Goal: Task Accomplishment & Management: Use online tool/utility

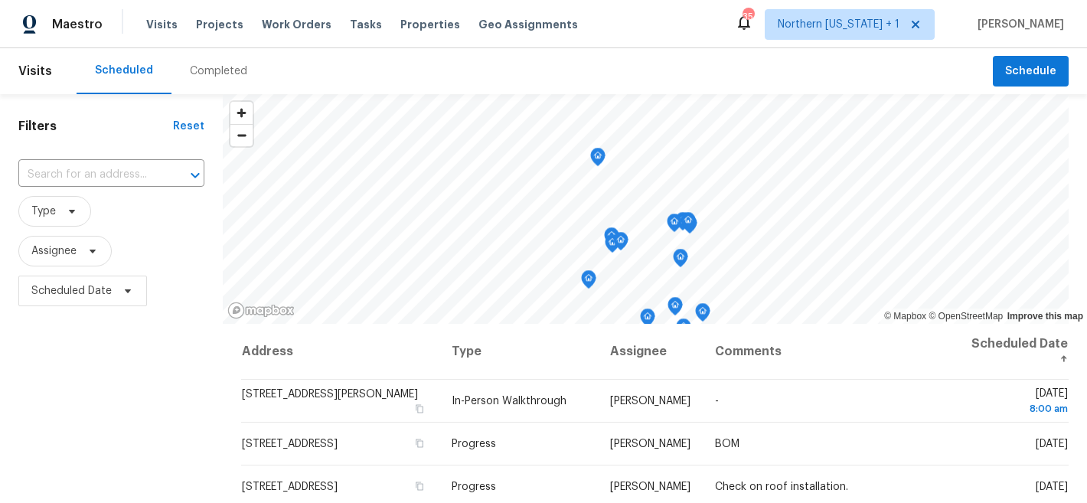
scroll to position [90, 0]
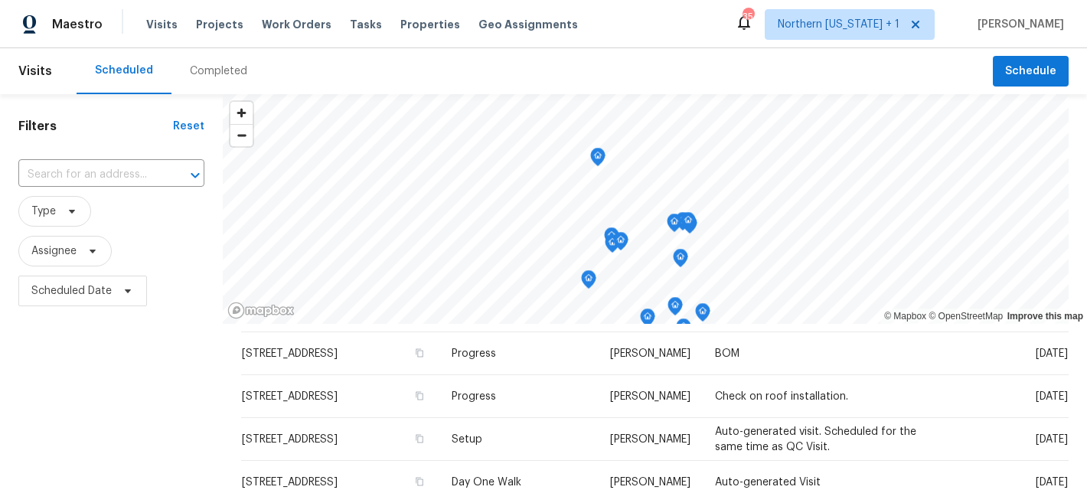
click at [103, 425] on div "Filters Reset ​ Type Assignee Scheduled Date" at bounding box center [111, 410] width 223 height 632
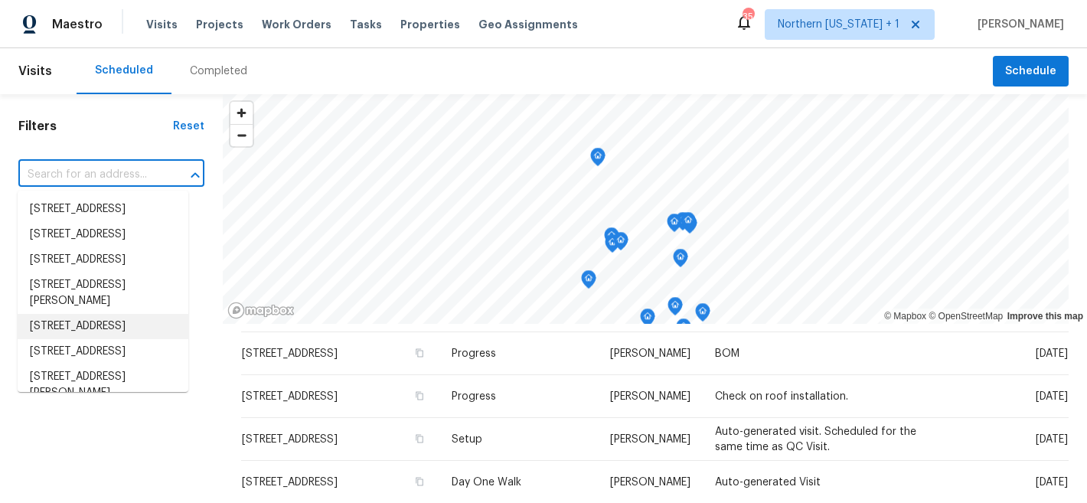
click at [81, 171] on input "text" at bounding box center [89, 175] width 143 height 24
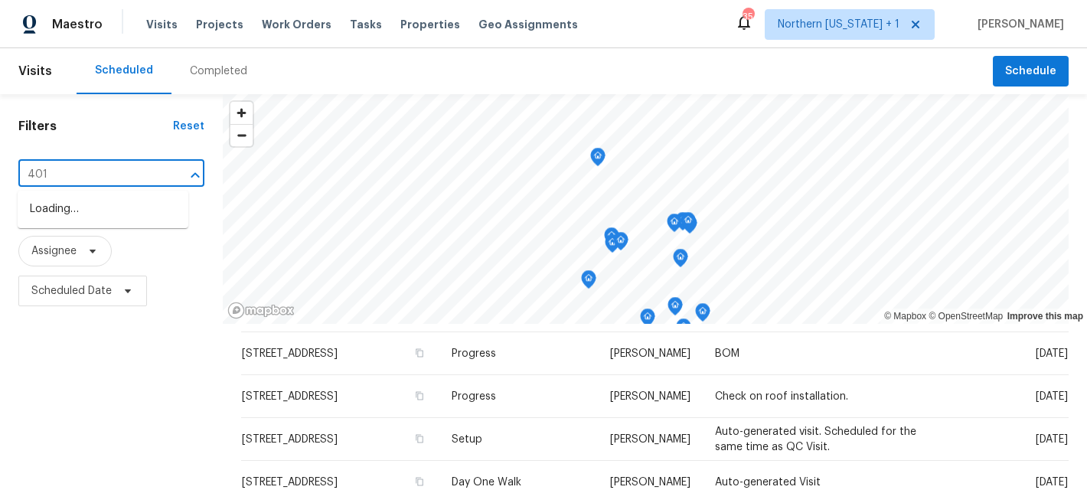
type input "4011"
click at [86, 211] on li "4011 W 28th Street Rd, Greeley, CO 80634" at bounding box center [103, 209] width 171 height 25
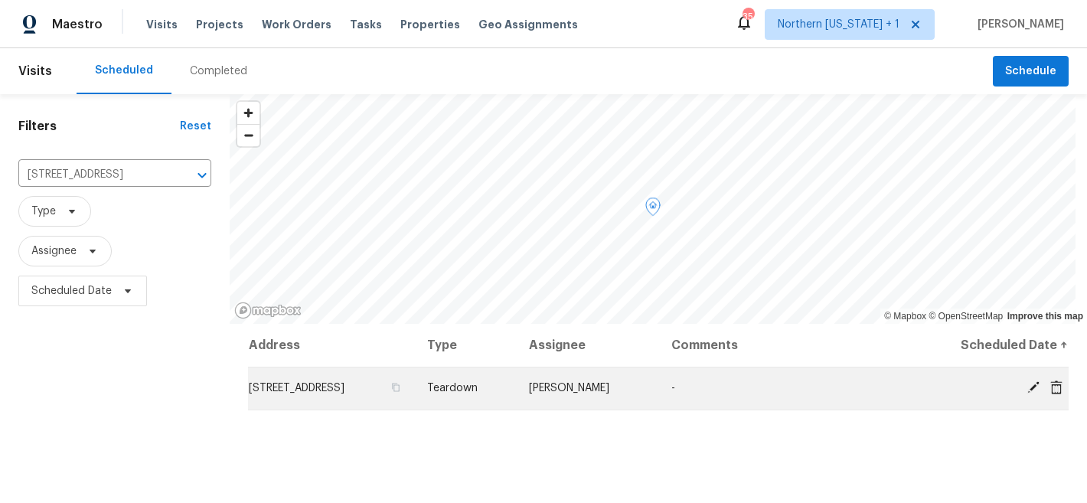
click at [1026, 389] on icon at bounding box center [1033, 387] width 14 height 14
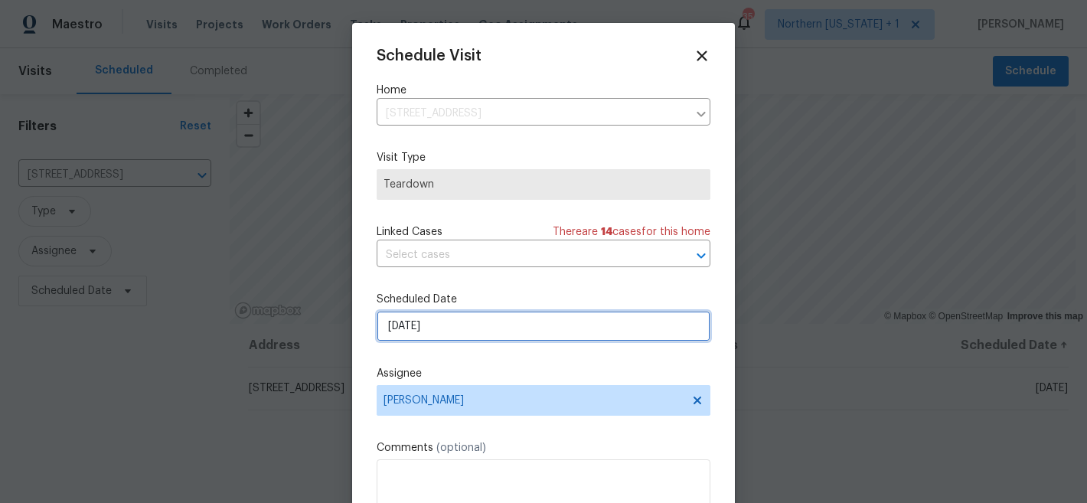
click at [637, 322] on input "10/12/2025" at bounding box center [544, 326] width 334 height 31
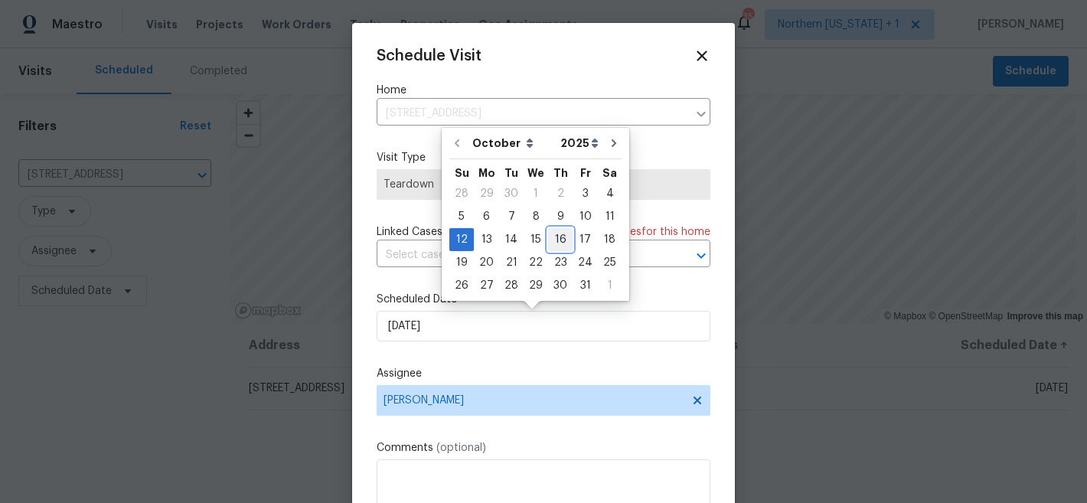
click at [554, 240] on div "16" at bounding box center [560, 239] width 24 height 21
type input "10/16/2025"
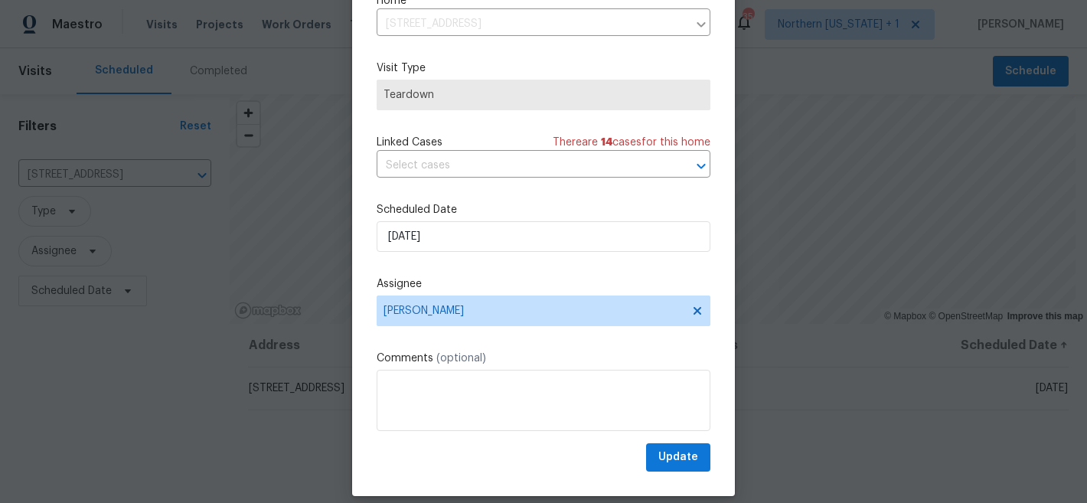
scroll to position [79, 0]
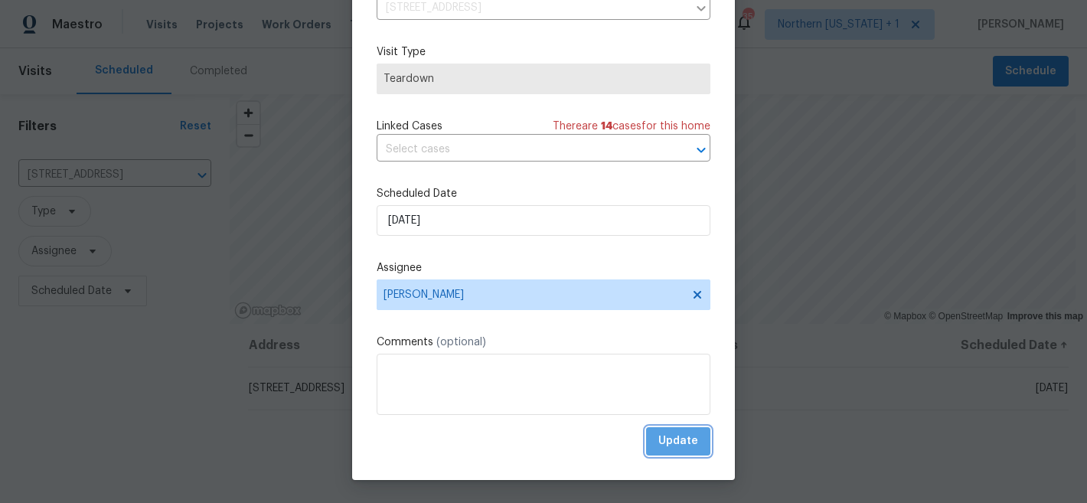
click at [667, 443] on span "Update" at bounding box center [678, 441] width 40 height 19
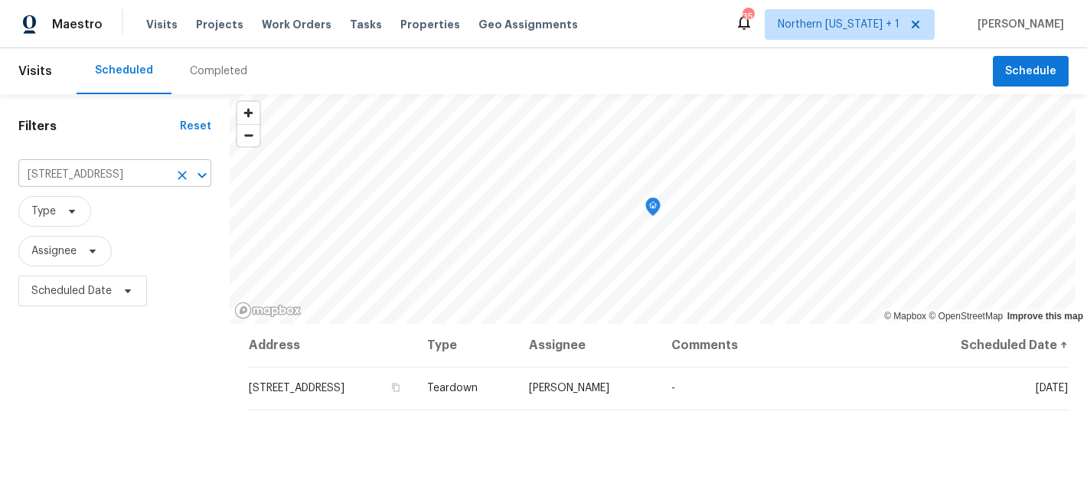
click at [132, 167] on input "4011 W 28th Street Rd, Greeley, CO 80634" at bounding box center [93, 175] width 150 height 24
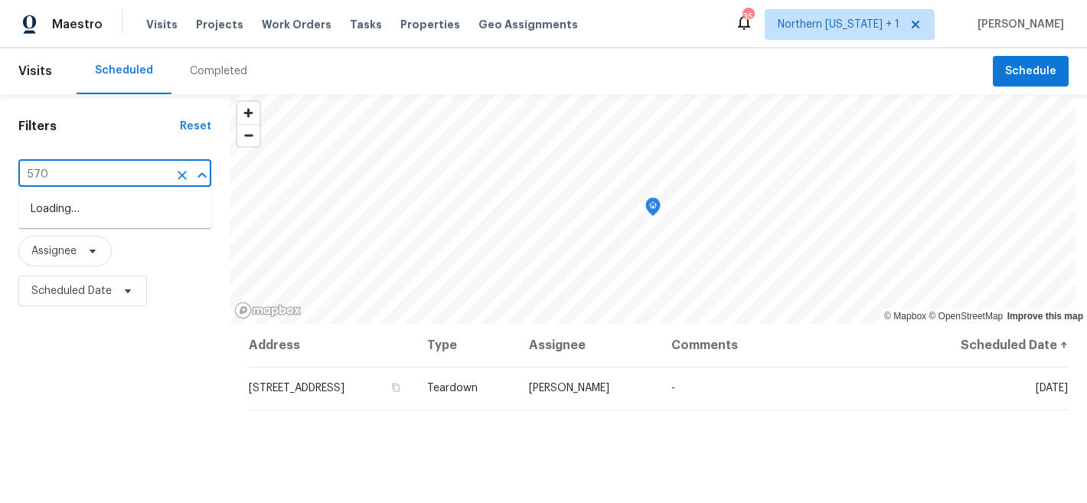
type input "5701"
click at [125, 247] on li "5701 W 5th St, Greeley, CO 80634" at bounding box center [114, 234] width 193 height 25
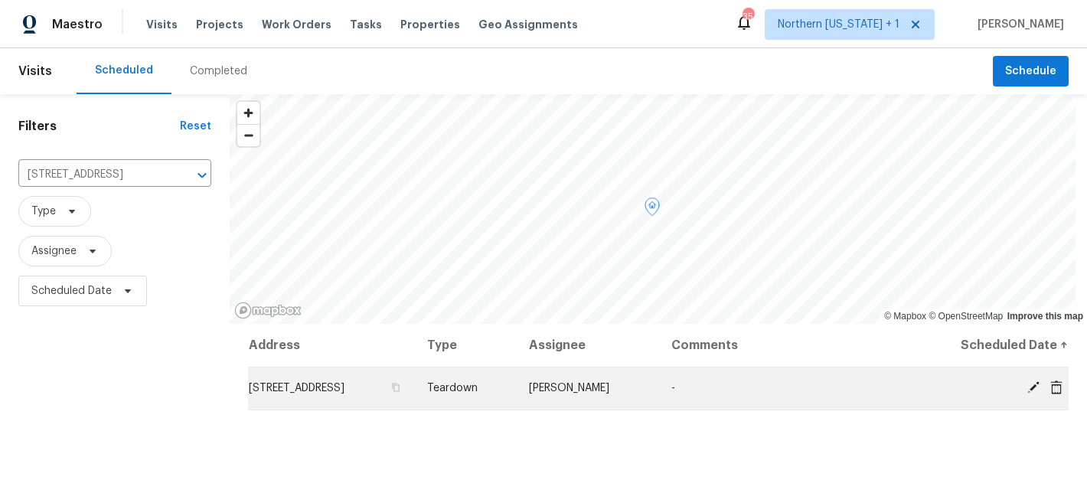
click at [1026, 388] on icon at bounding box center [1033, 387] width 14 height 14
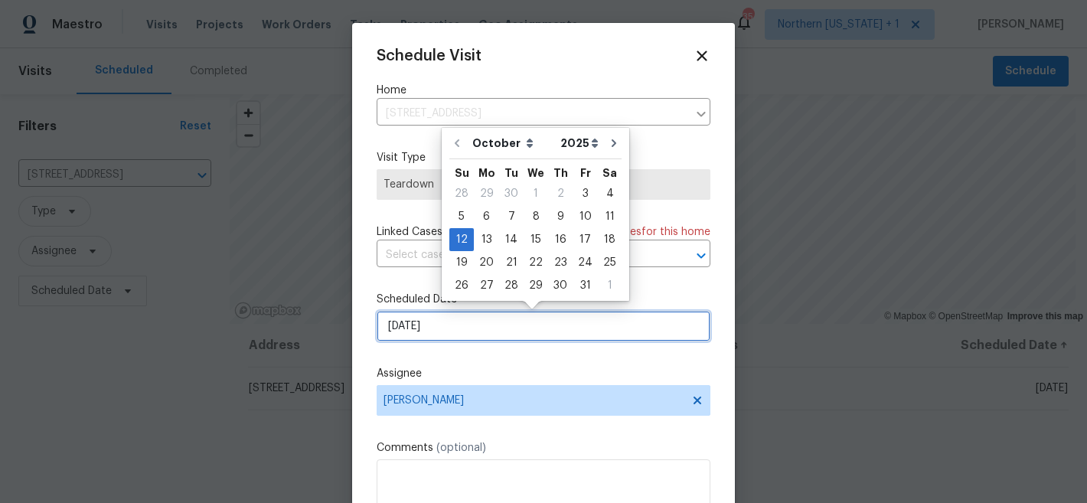
click at [491, 319] on input "10/12/2025" at bounding box center [544, 326] width 334 height 31
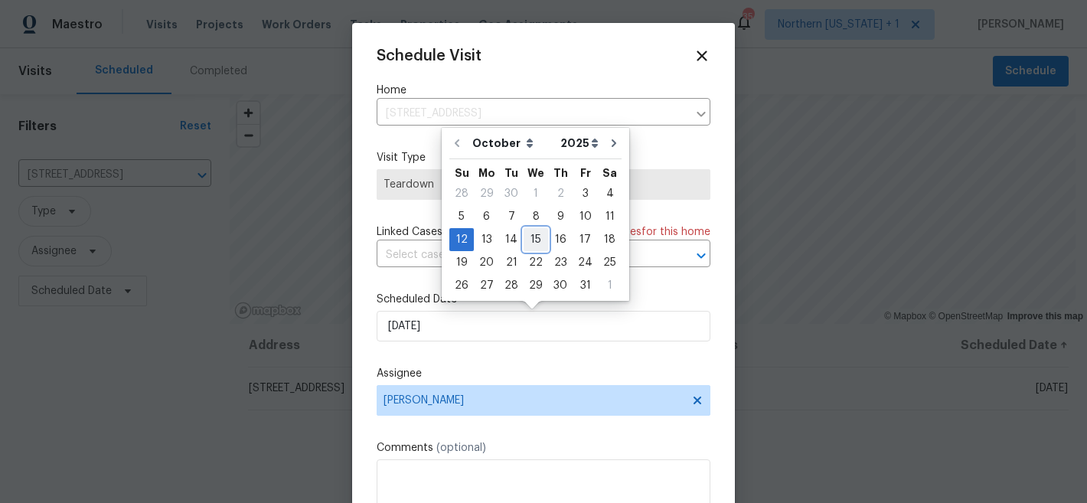
click at [527, 237] on div "15" at bounding box center [536, 239] width 24 height 21
type input "10/15/2025"
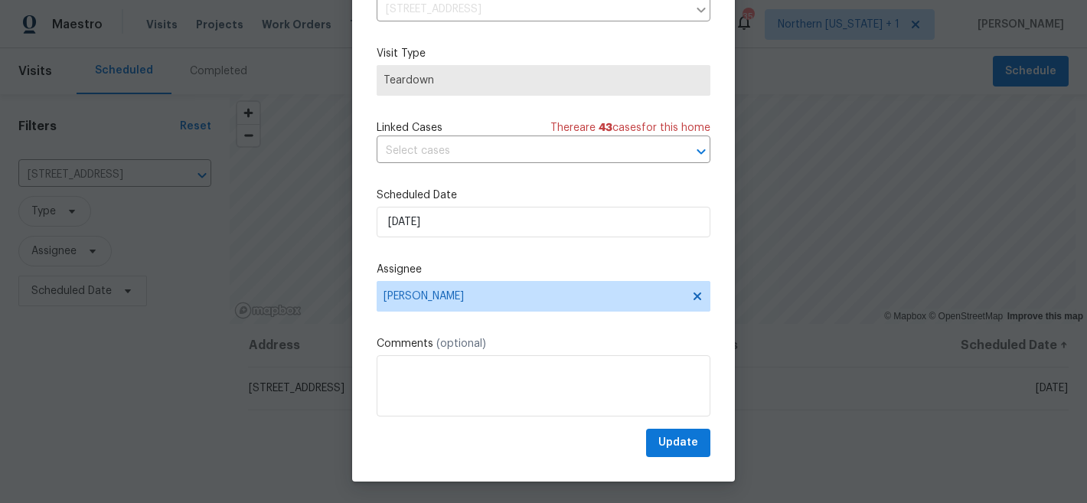
scroll to position [79, 0]
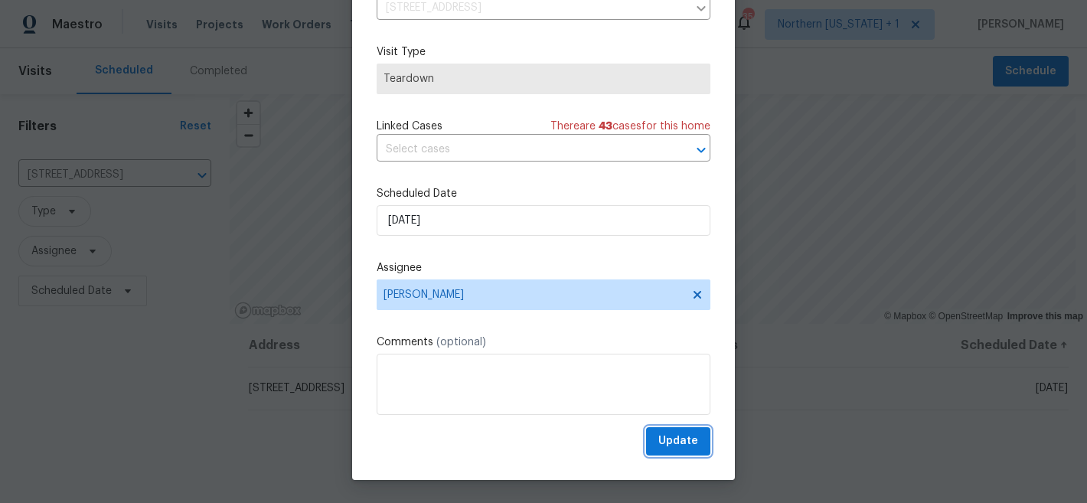
click at [661, 441] on span "Update" at bounding box center [678, 441] width 40 height 19
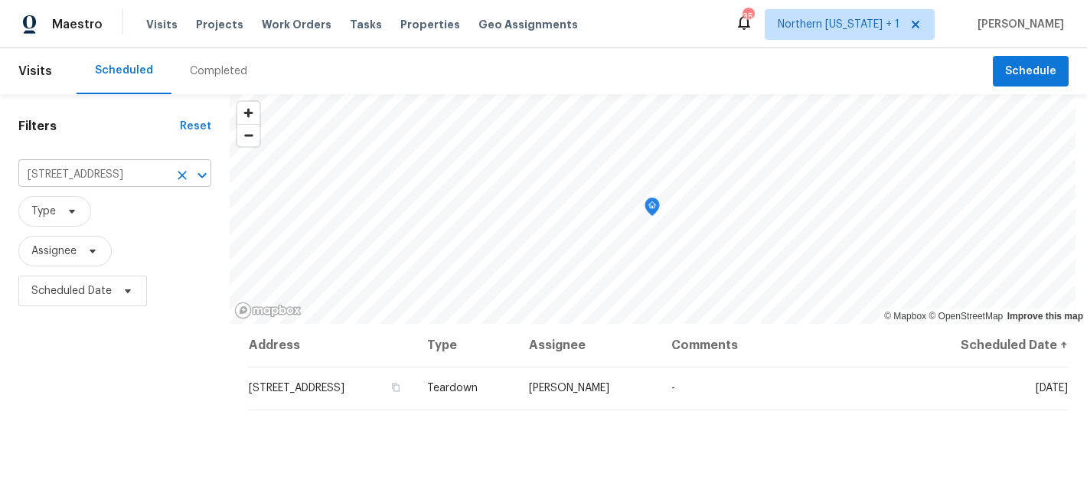
click at [121, 181] on input "5701 W 5th St, Greeley, CO 80634" at bounding box center [93, 175] width 150 height 24
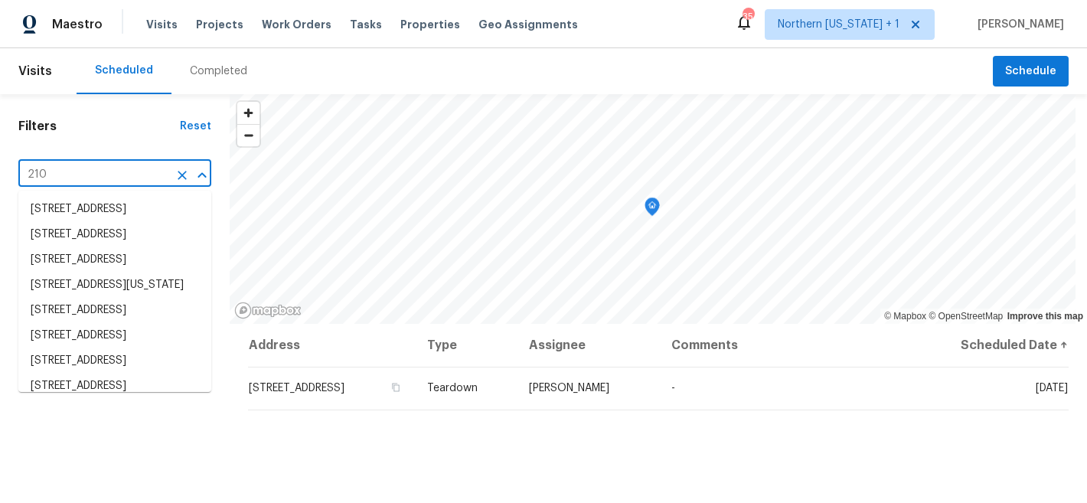
type input "2102"
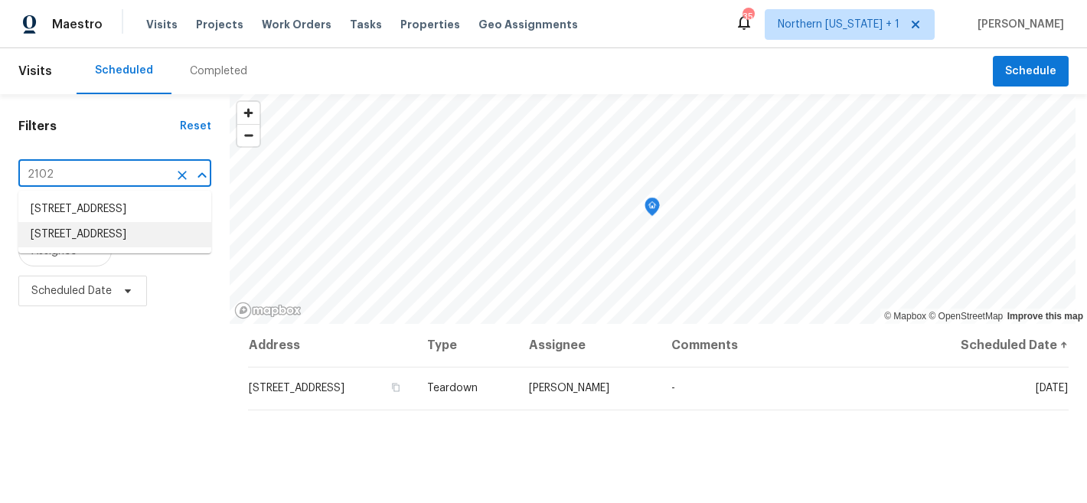
click at [77, 247] on li "2102 79th Ave, Greeley, CO 80634" at bounding box center [114, 234] width 193 height 25
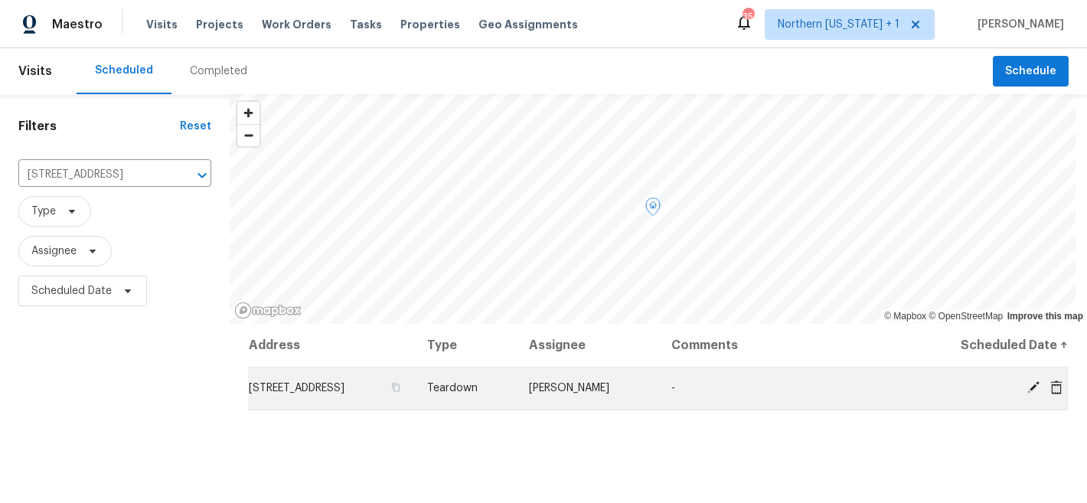
click at [1027, 389] on icon at bounding box center [1033, 387] width 12 height 12
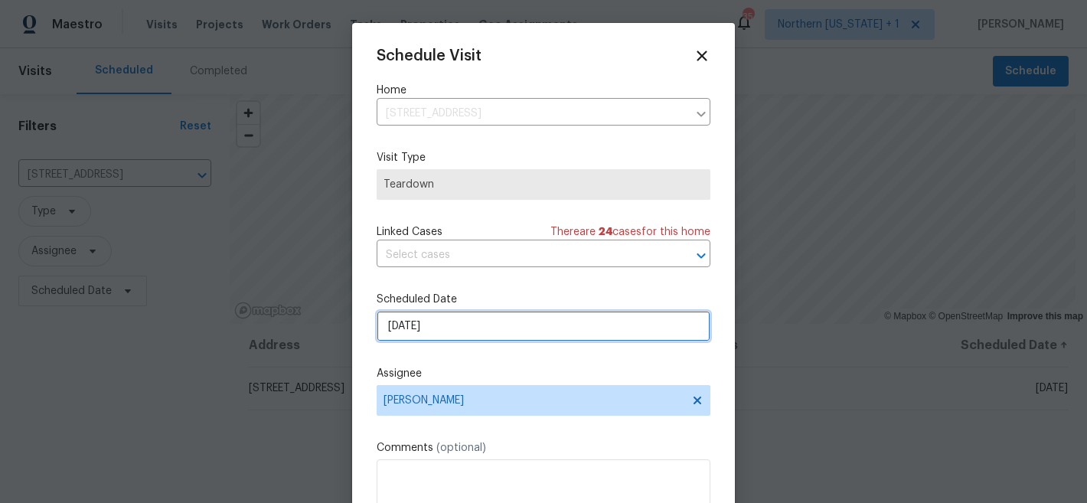
click at [531, 333] on input "10/12/2025" at bounding box center [544, 326] width 334 height 31
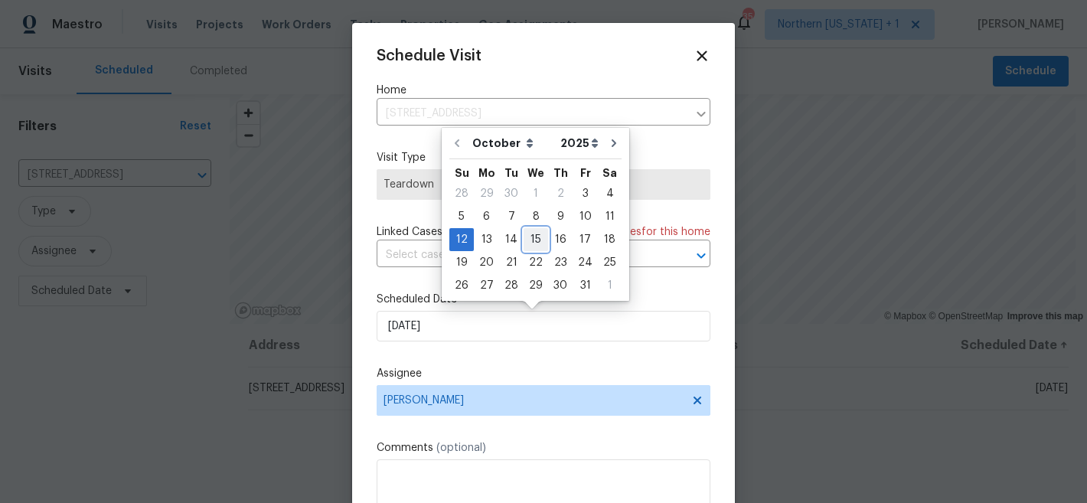
click at [534, 240] on div "15" at bounding box center [536, 239] width 24 height 21
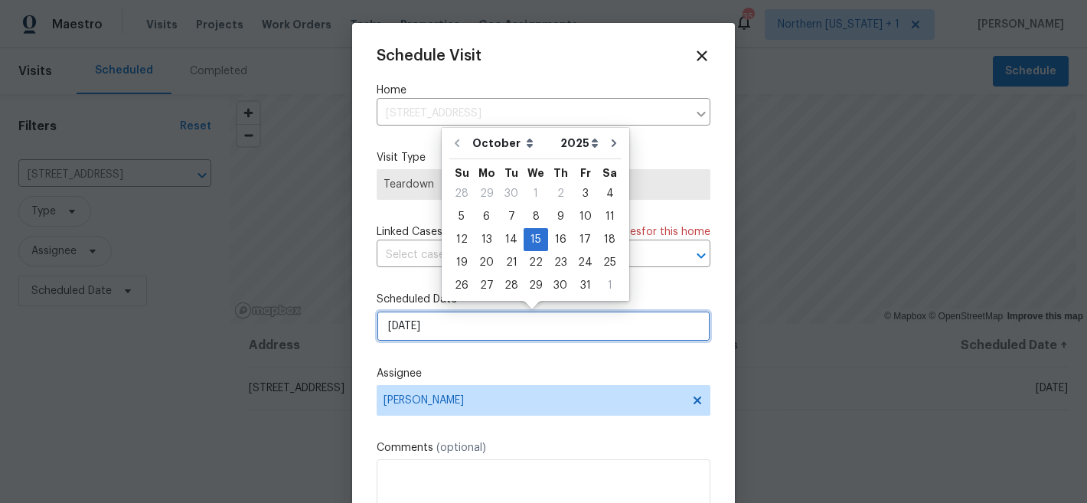
click at [531, 334] on input "10/15/2025" at bounding box center [544, 326] width 334 height 31
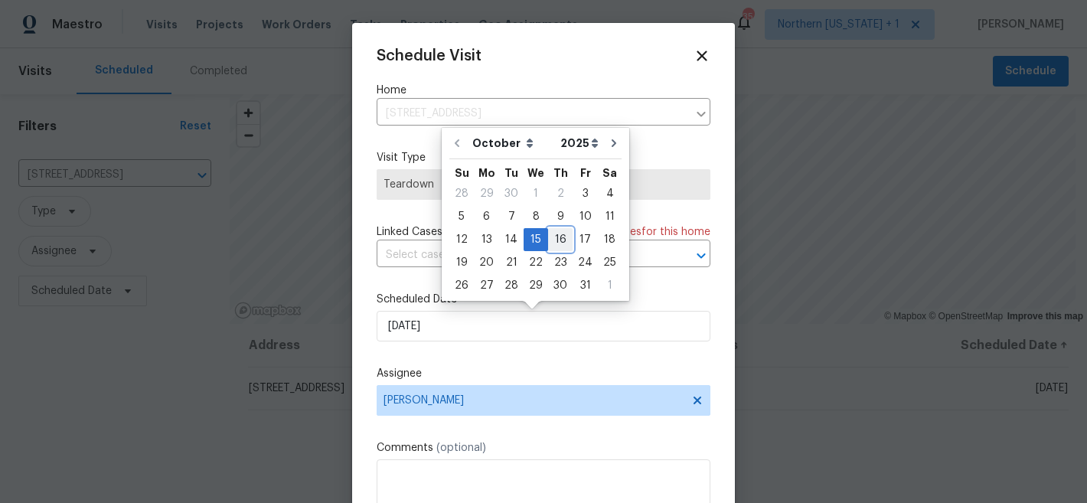
click at [564, 234] on div "16" at bounding box center [560, 239] width 24 height 21
type input "10/16/2025"
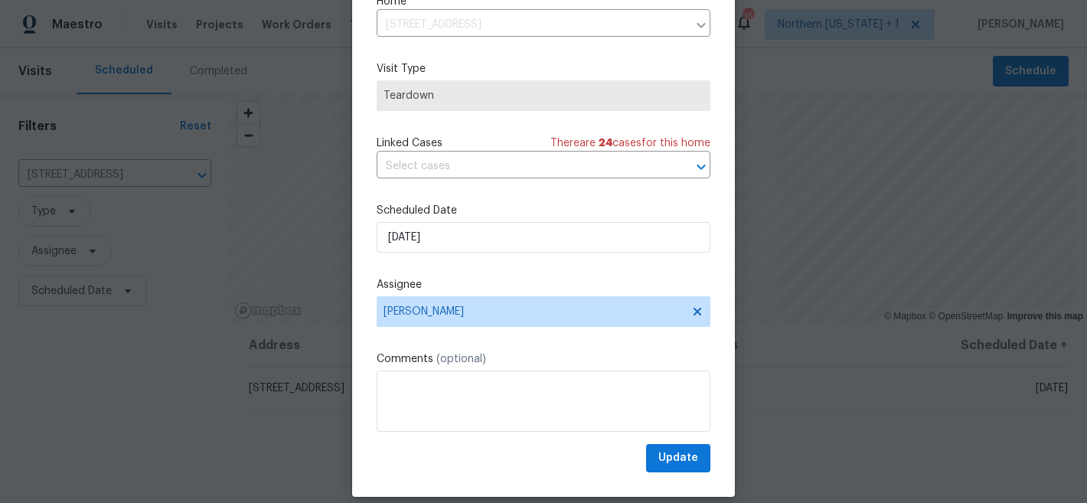
scroll to position [79, 0]
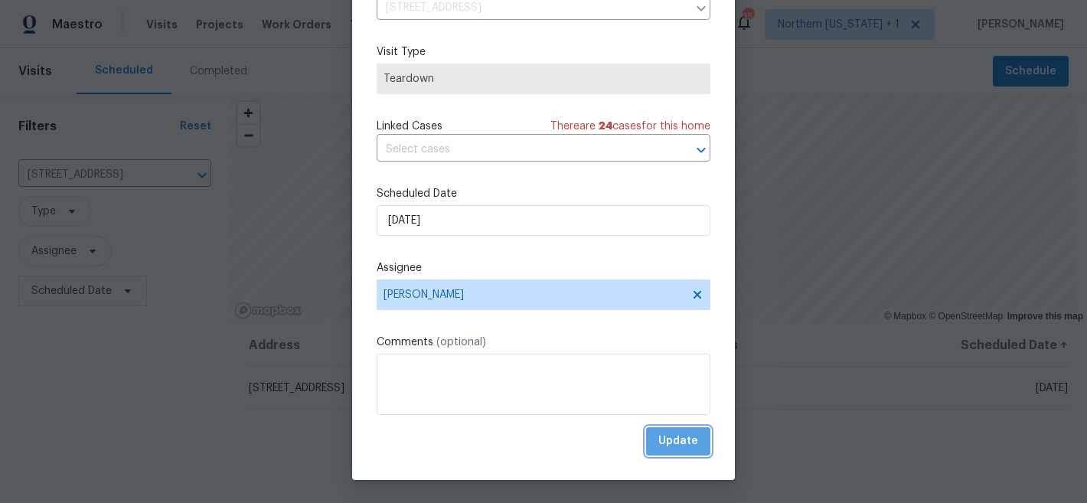
click at [678, 439] on span "Update" at bounding box center [678, 441] width 40 height 19
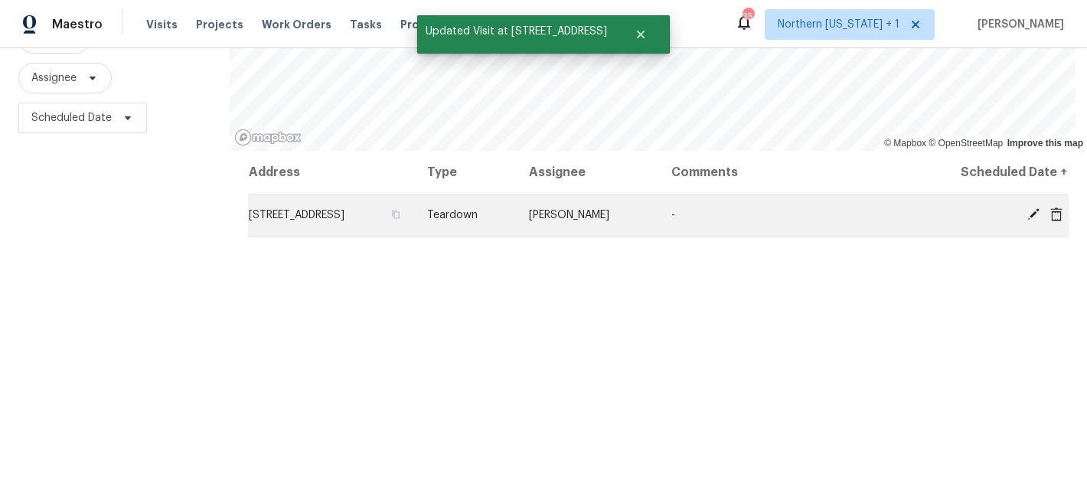
scroll to position [234, 0]
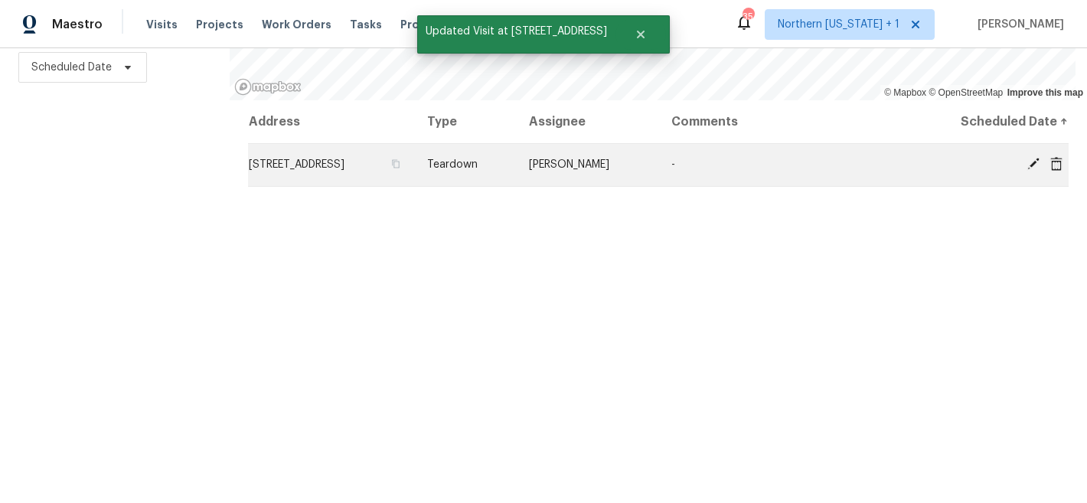
click at [1027, 158] on icon at bounding box center [1033, 164] width 12 height 12
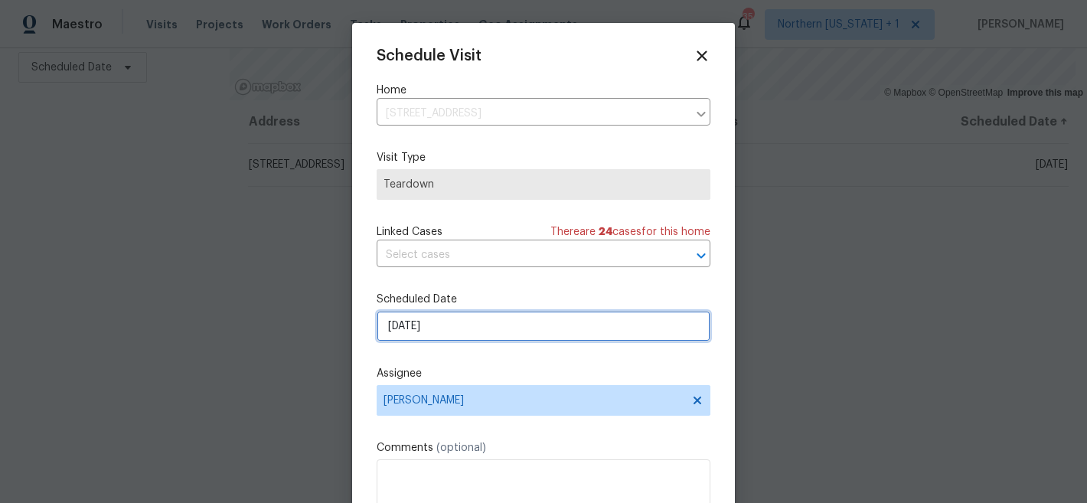
click at [453, 331] on input "10/16/2025" at bounding box center [544, 326] width 334 height 31
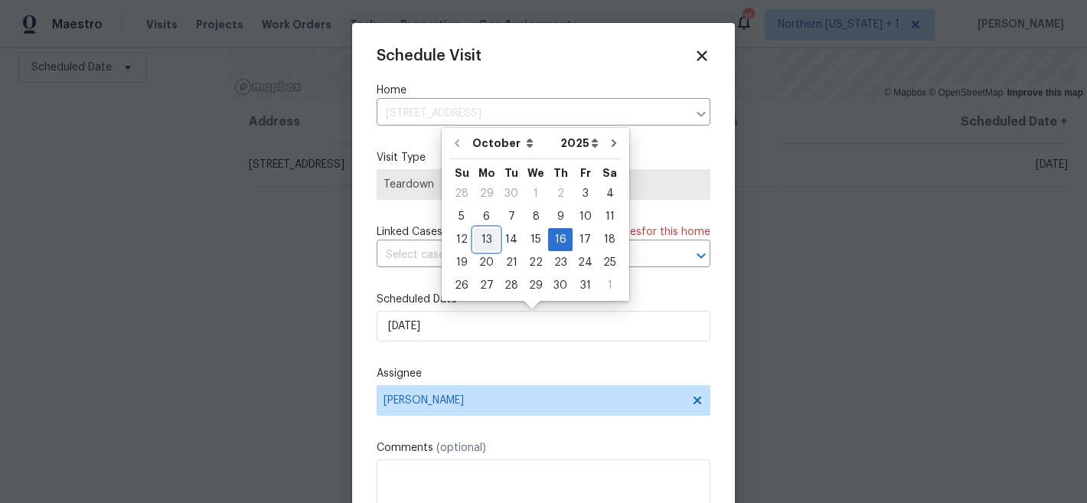
click at [488, 239] on div "13" at bounding box center [486, 239] width 25 height 21
type input "10/13/2025"
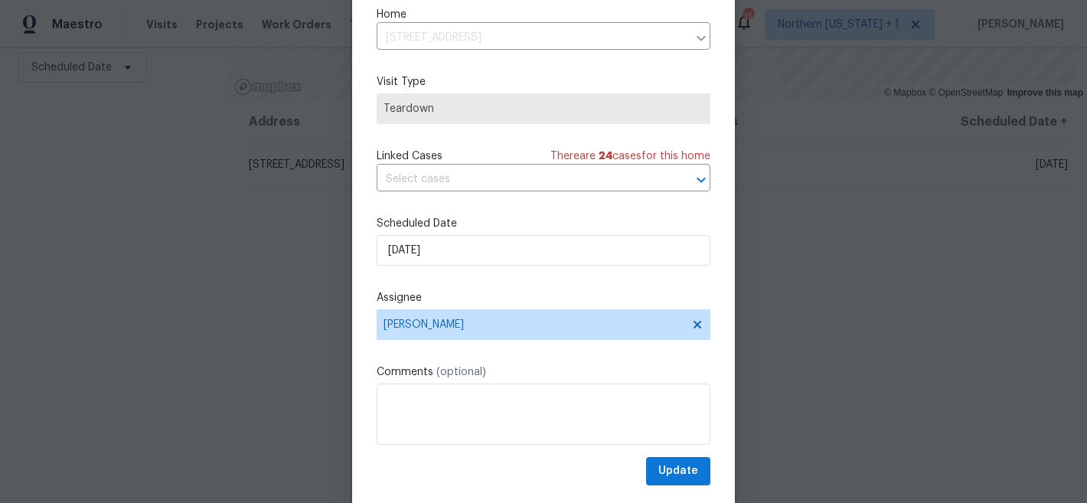
scroll to position [79, 0]
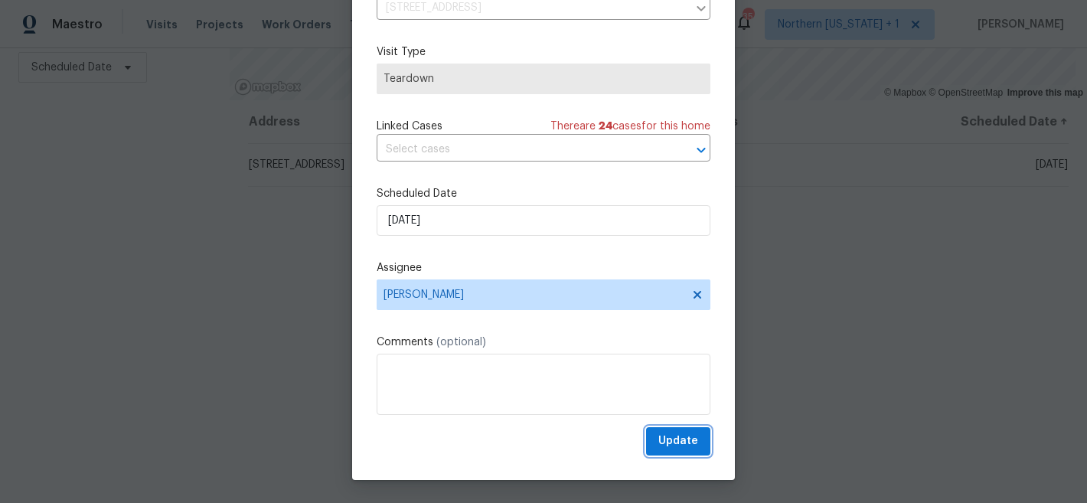
click at [671, 437] on span "Update" at bounding box center [678, 441] width 40 height 19
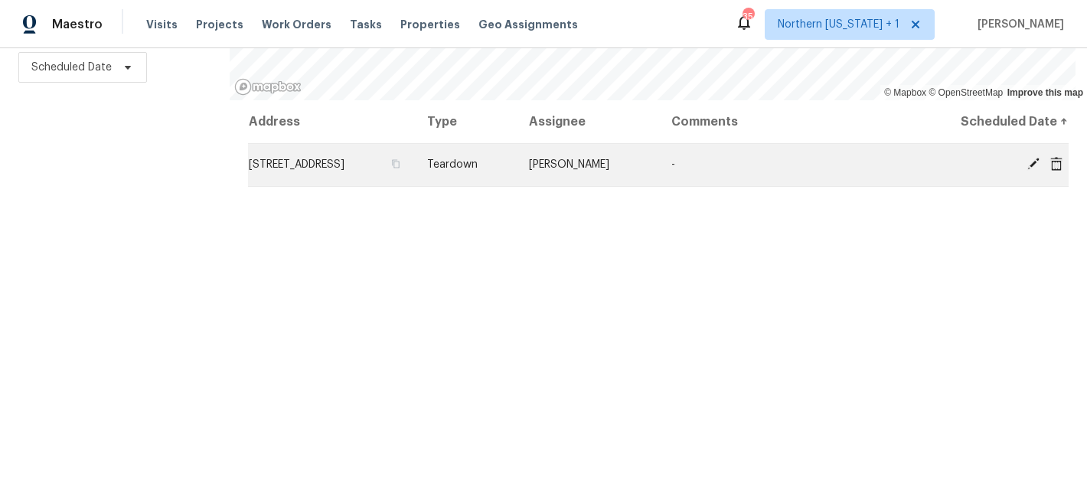
click at [1026, 158] on icon at bounding box center [1033, 164] width 14 height 14
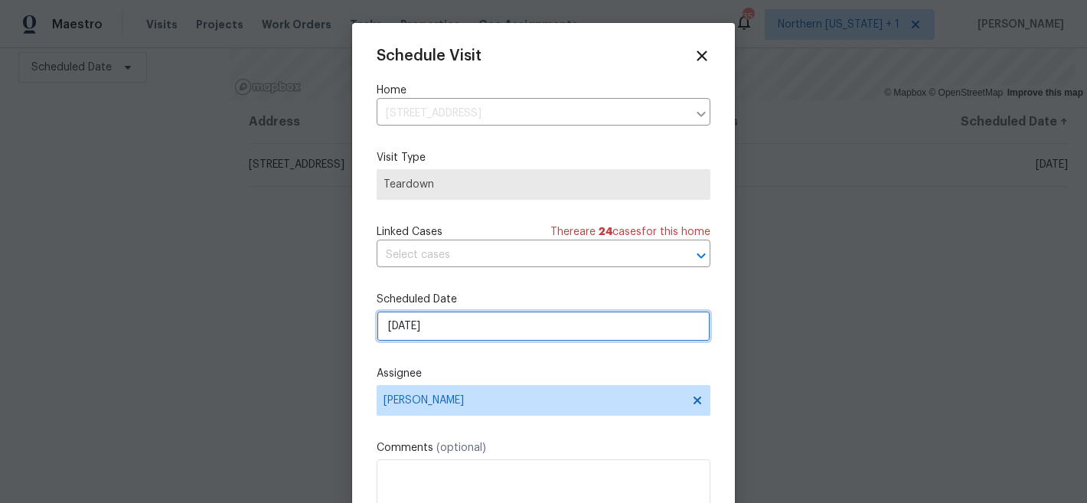
click at [517, 325] on input "10/13/2025" at bounding box center [544, 326] width 334 height 31
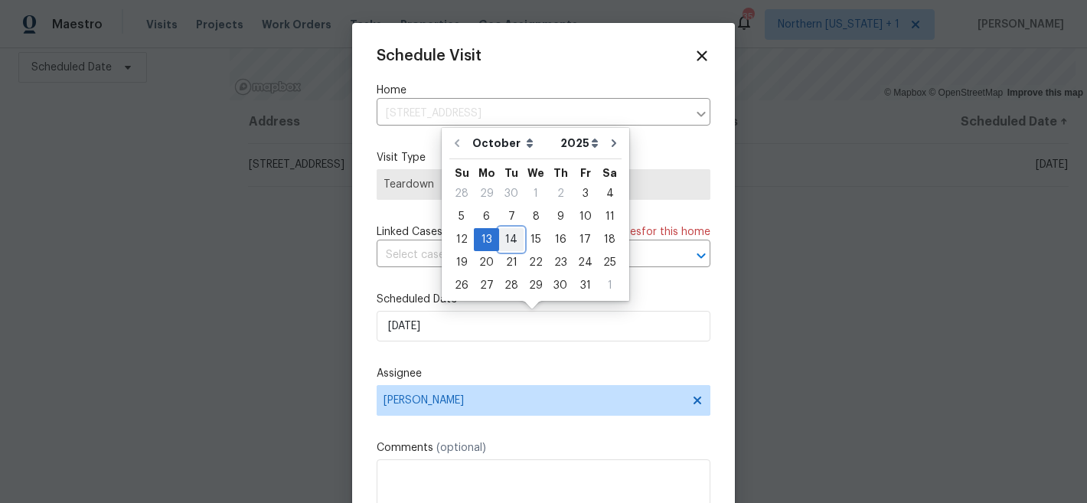
click at [511, 238] on div "14" at bounding box center [511, 239] width 24 height 21
type input "10/14/2025"
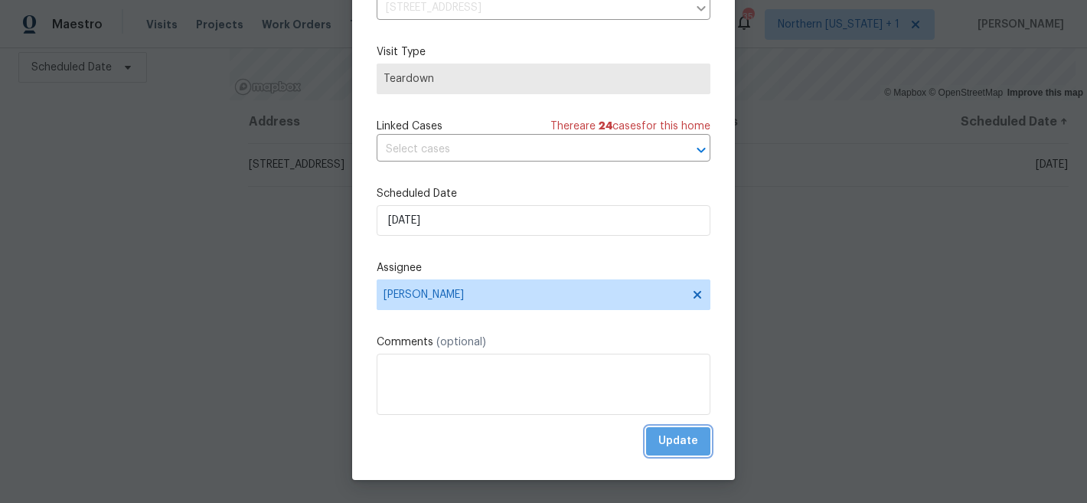
click at [666, 441] on span "Update" at bounding box center [678, 441] width 40 height 19
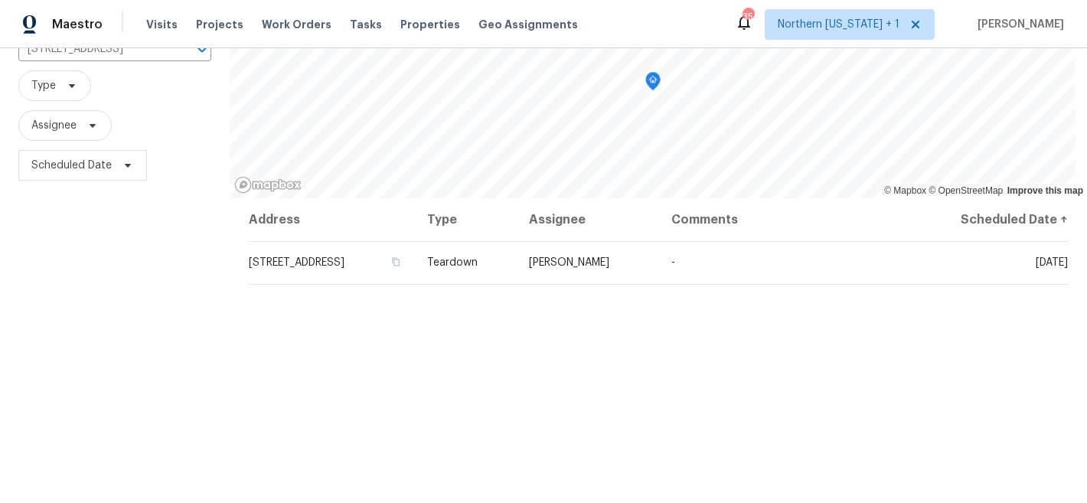
scroll to position [0, 0]
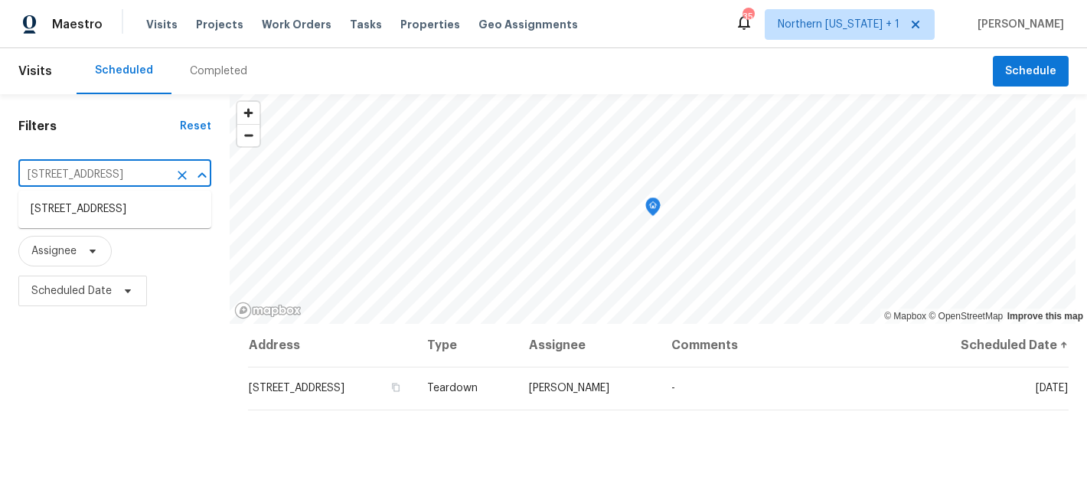
click at [114, 177] on input "2102 79th Ave, Greeley, CO 80634" at bounding box center [93, 175] width 150 height 24
type input "3617"
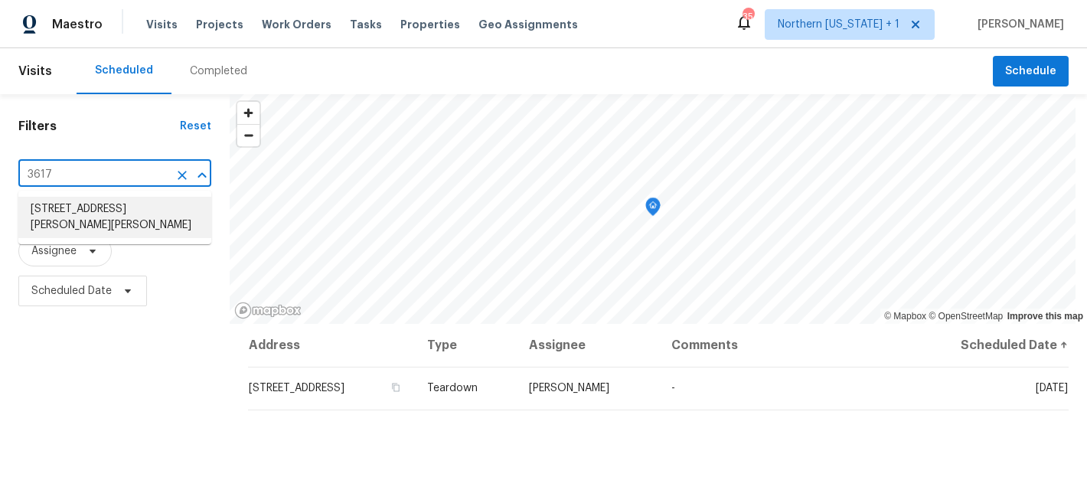
click at [71, 217] on li "3617 Mead St, Fort Collins, CO 80526" at bounding box center [114, 217] width 193 height 41
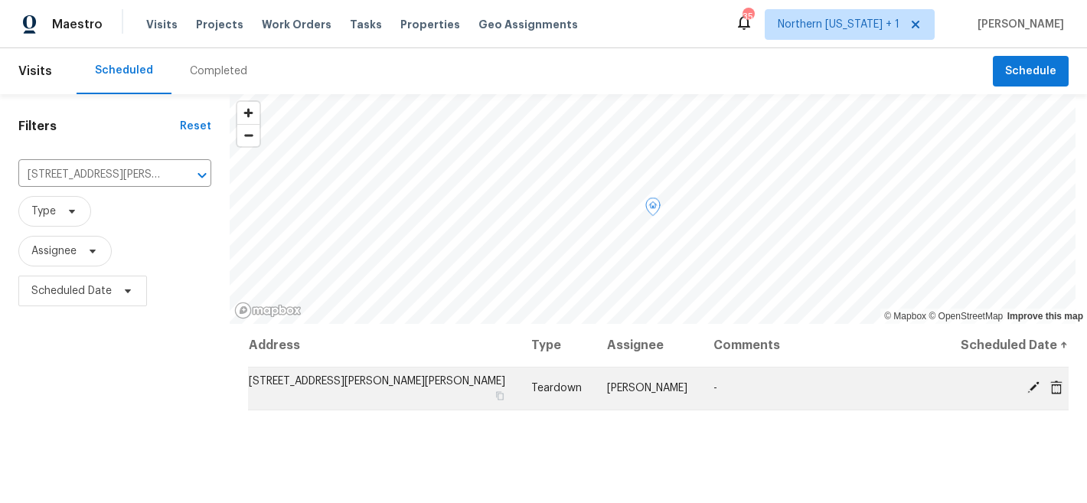
click at [1026, 389] on icon at bounding box center [1033, 387] width 14 height 14
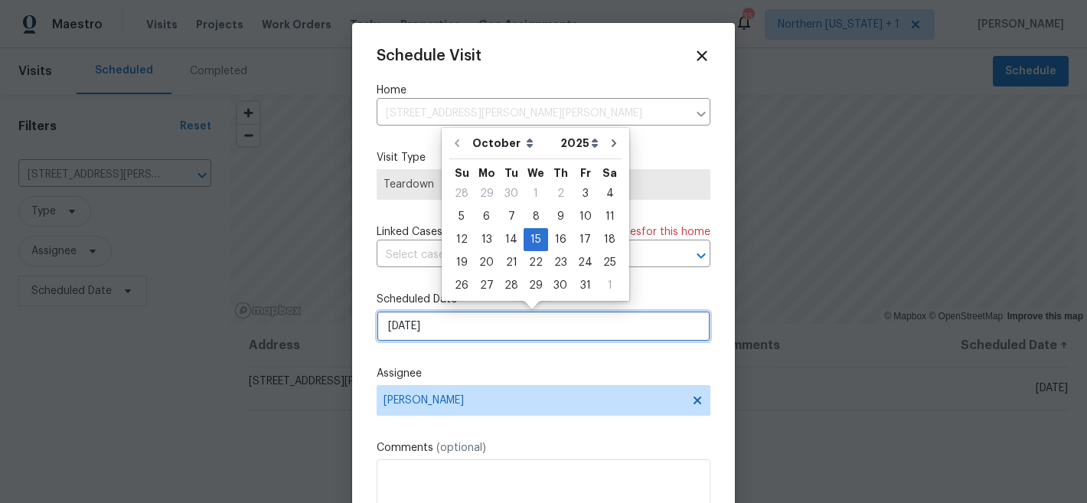
click at [449, 326] on input "10/15/2025" at bounding box center [544, 326] width 334 height 31
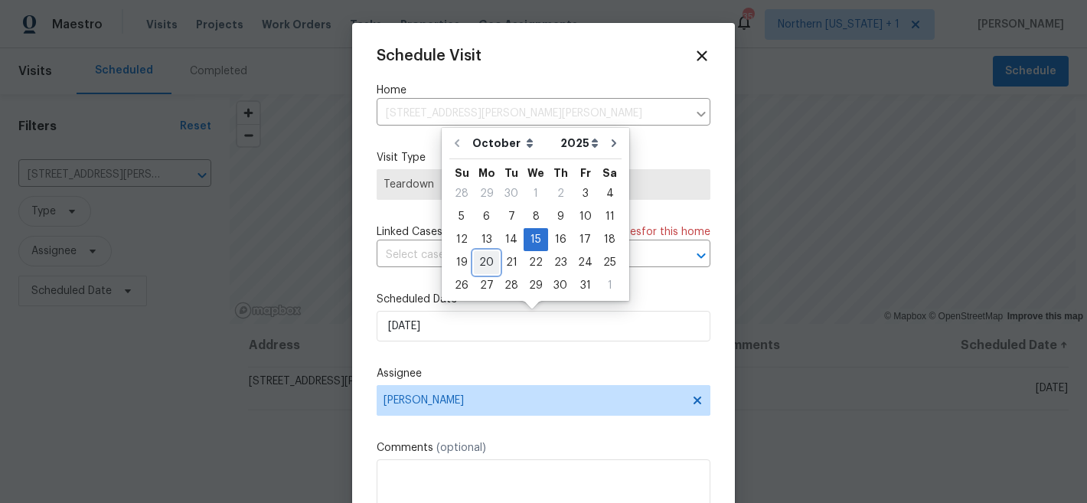
click at [474, 259] on div "20" at bounding box center [486, 262] width 25 height 21
type input "10/20/2025"
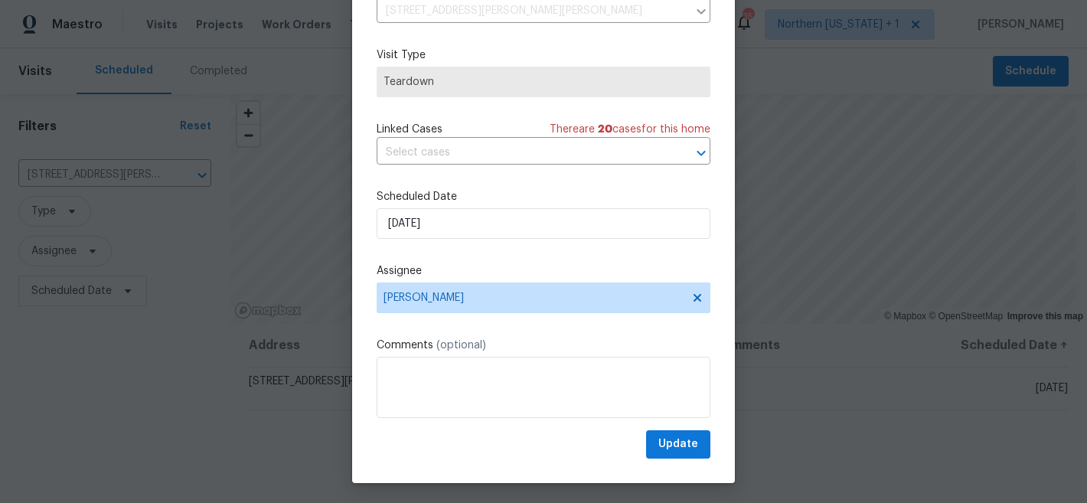
scroll to position [79, 0]
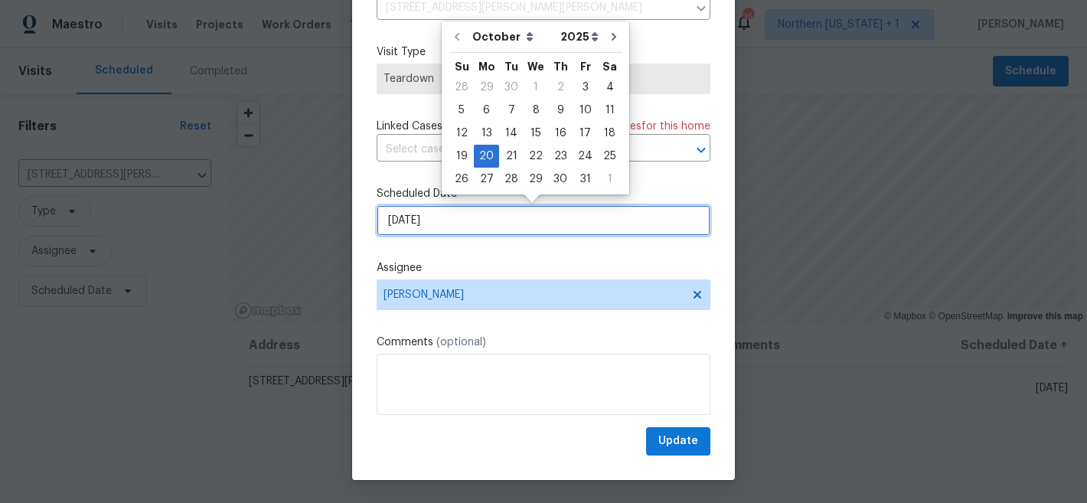
click at [605, 223] on input "10/20/2025" at bounding box center [544, 220] width 334 height 31
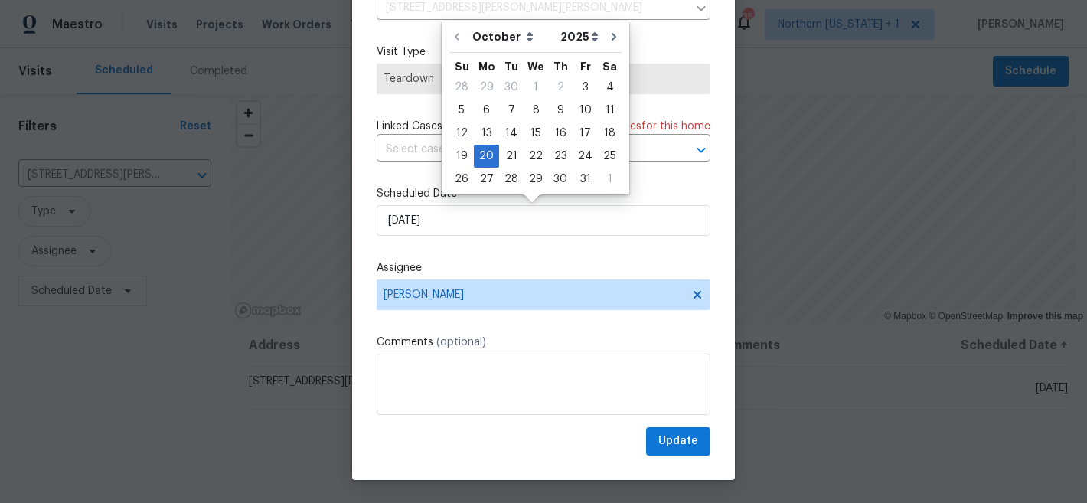
click at [606, 273] on label "Assignee" at bounding box center [544, 267] width 334 height 15
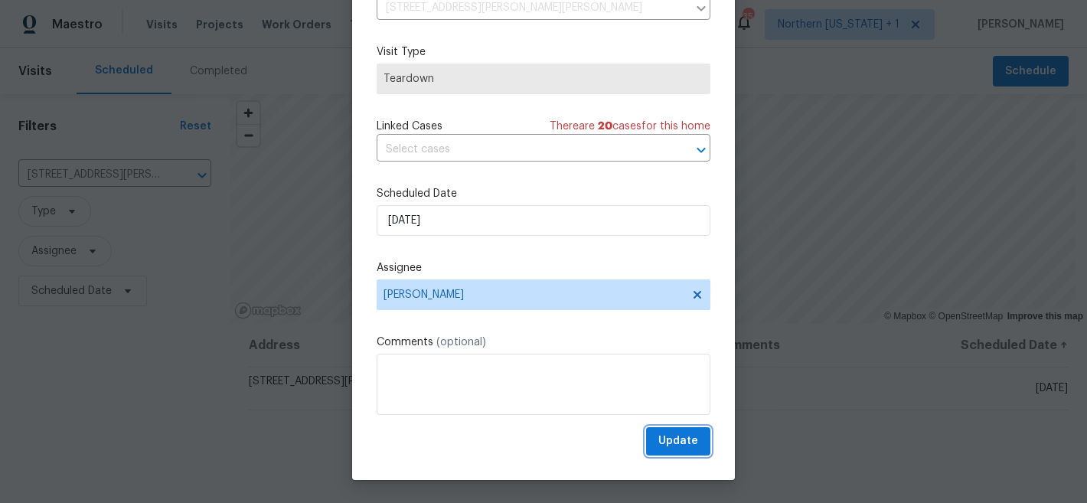
click at [658, 439] on span "Update" at bounding box center [678, 441] width 40 height 19
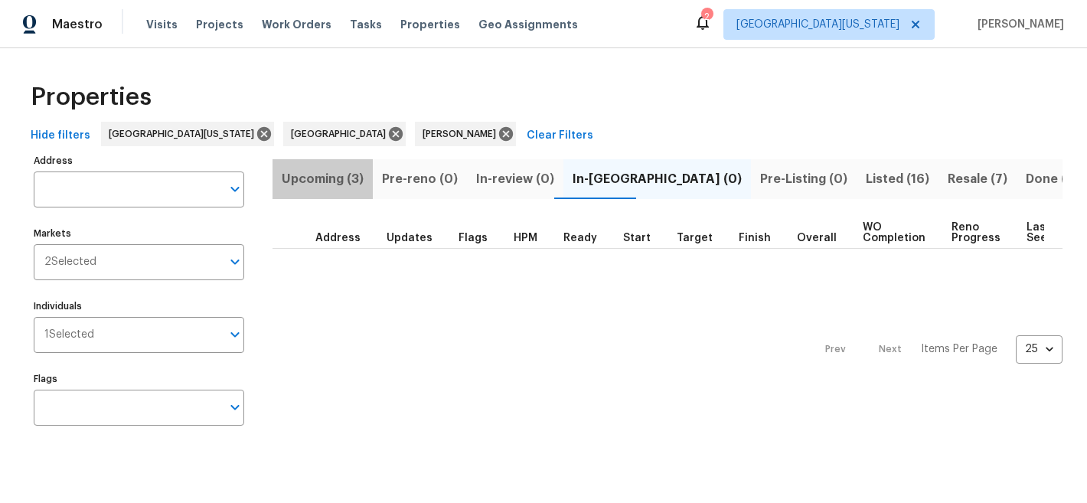
click at [336, 181] on span "Upcoming (3)" at bounding box center [323, 178] width 82 height 21
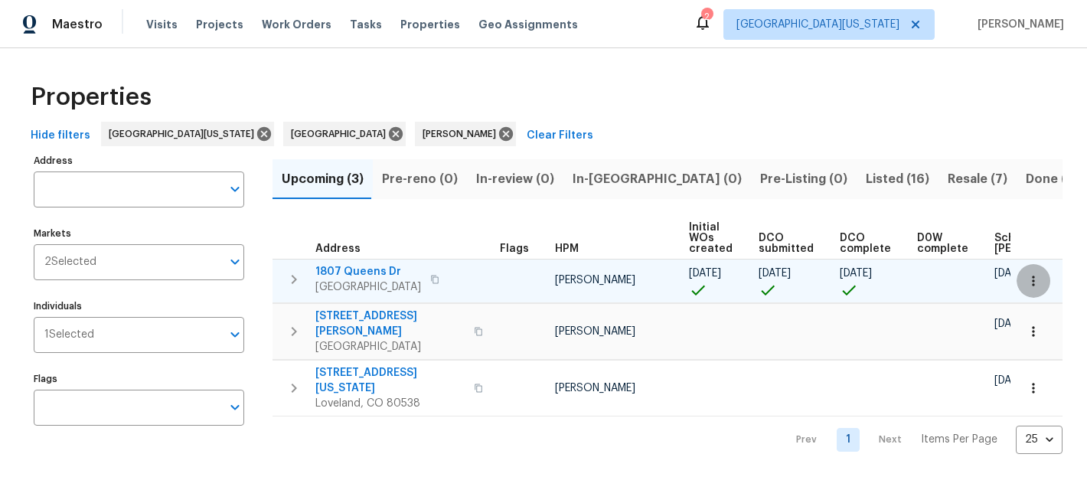
click at [1026, 282] on icon "button" at bounding box center [1033, 280] width 15 height 15
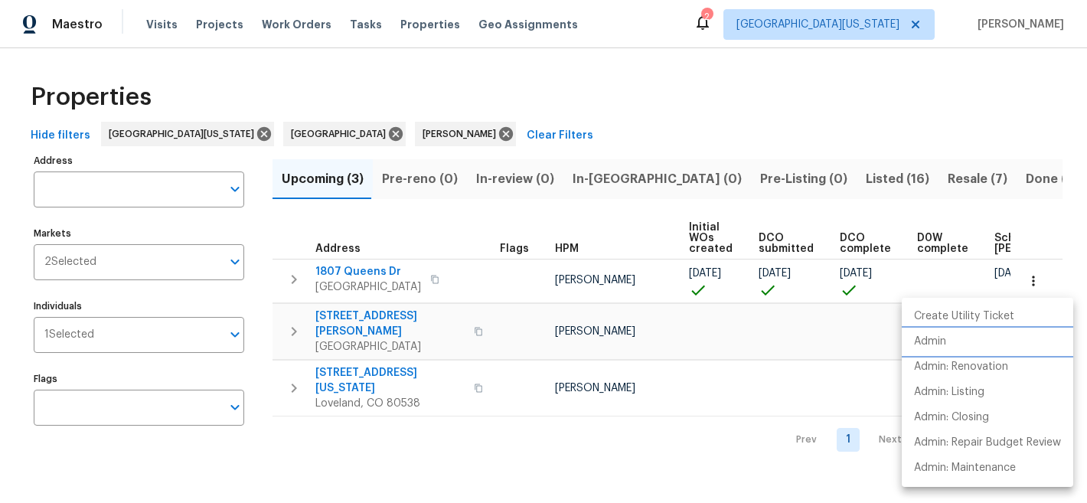
click at [963, 337] on li "Admin" at bounding box center [987, 341] width 171 height 25
click at [614, 97] on div at bounding box center [543, 251] width 1087 height 503
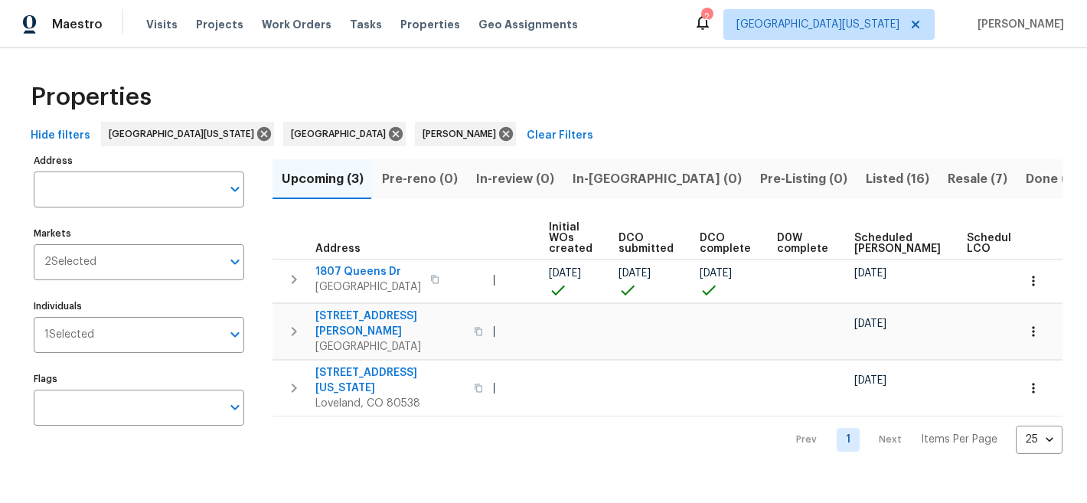
scroll to position [0, 194]
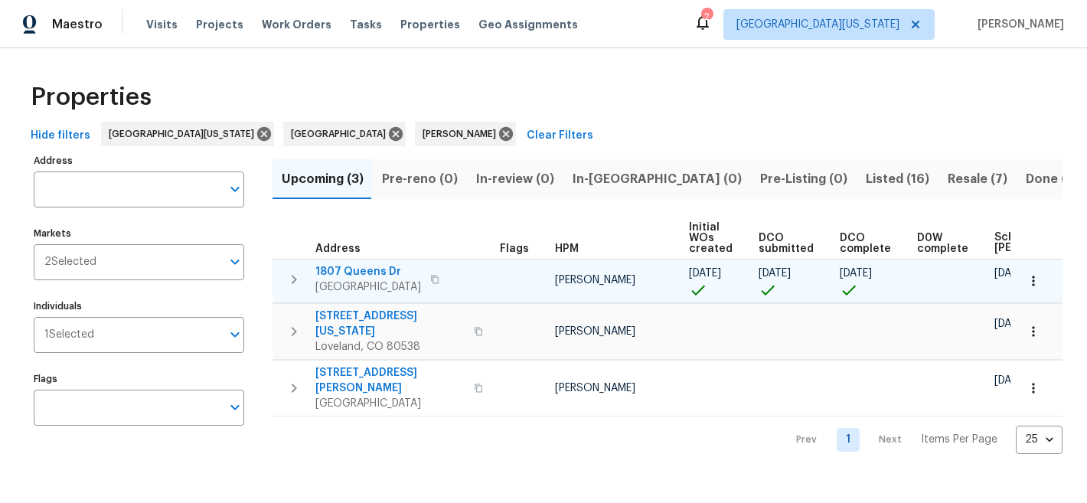
click at [1029, 284] on icon "button" at bounding box center [1033, 280] width 15 height 15
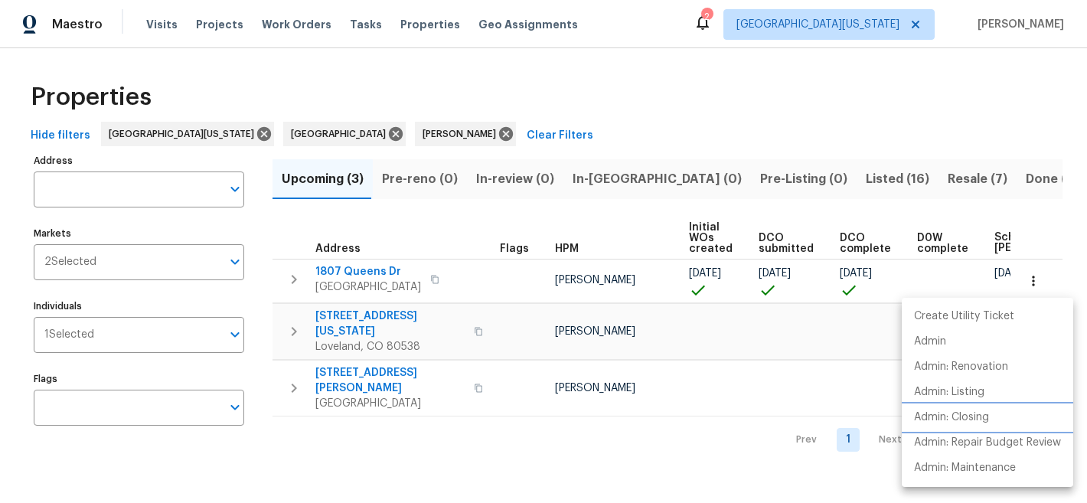
click at [984, 422] on p "Admin: Closing" at bounding box center [951, 418] width 75 height 16
click at [709, 89] on div at bounding box center [543, 251] width 1087 height 503
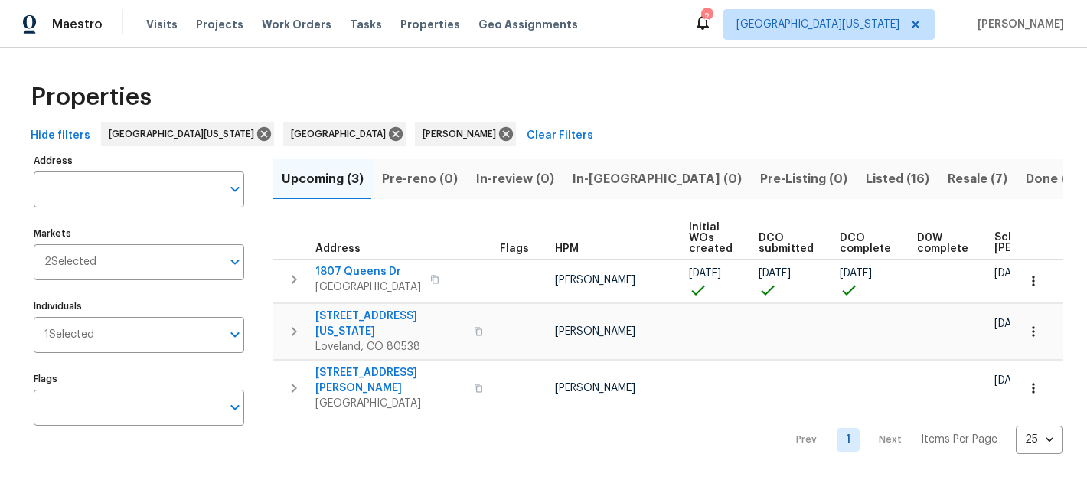
click at [640, 96] on div "Properties" at bounding box center [543, 97] width 1038 height 49
click at [643, 90] on div "Properties" at bounding box center [543, 97] width 1038 height 49
click at [690, 87] on div "Properties" at bounding box center [543, 97] width 1038 height 49
